Goal: Information Seeking & Learning: Learn about a topic

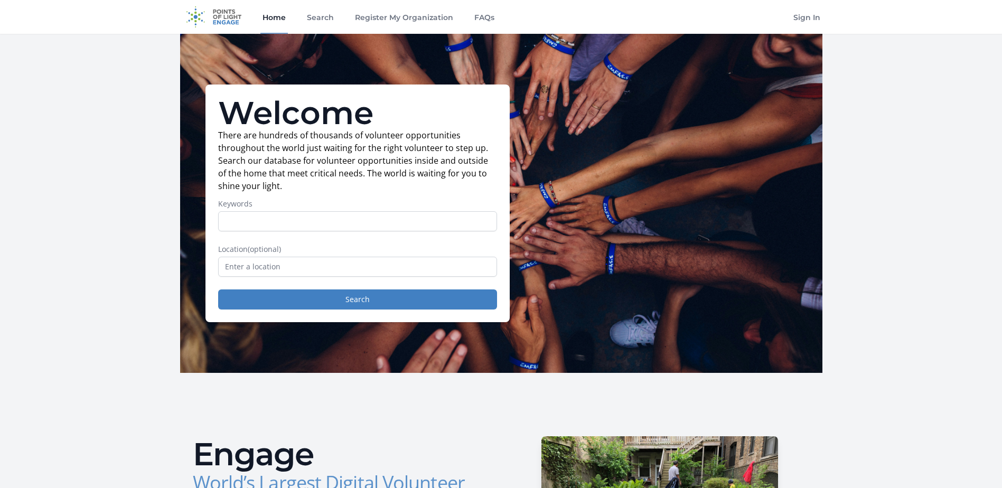
click at [344, 274] on input "text" at bounding box center [357, 267] width 279 height 20
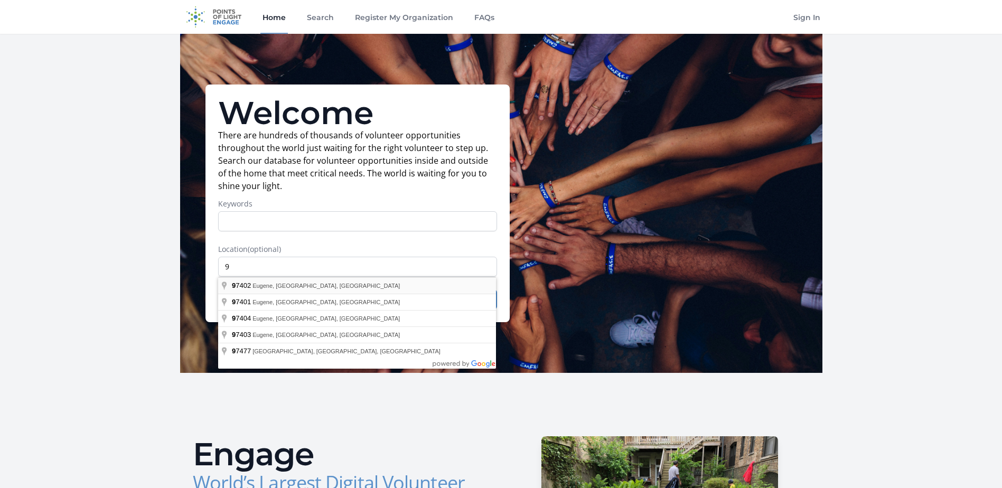
type input "Eugene, OR 97402, USA"
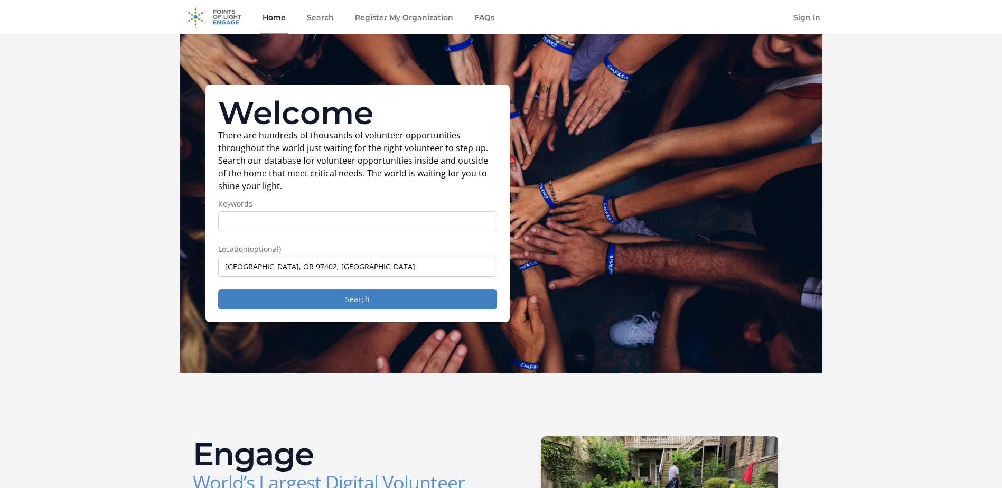
click at [331, 311] on div "Welcome There are hundreds of thousands of volunteer opportunities throughout t…" at bounding box center [357, 203] width 304 height 238
click at [330, 305] on button "Search" at bounding box center [357, 299] width 279 height 20
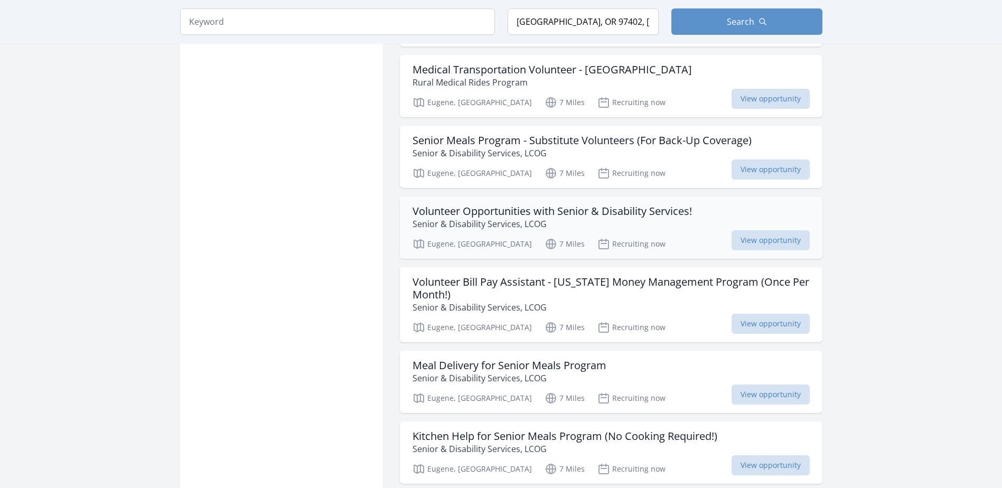
scroll to position [951, 0]
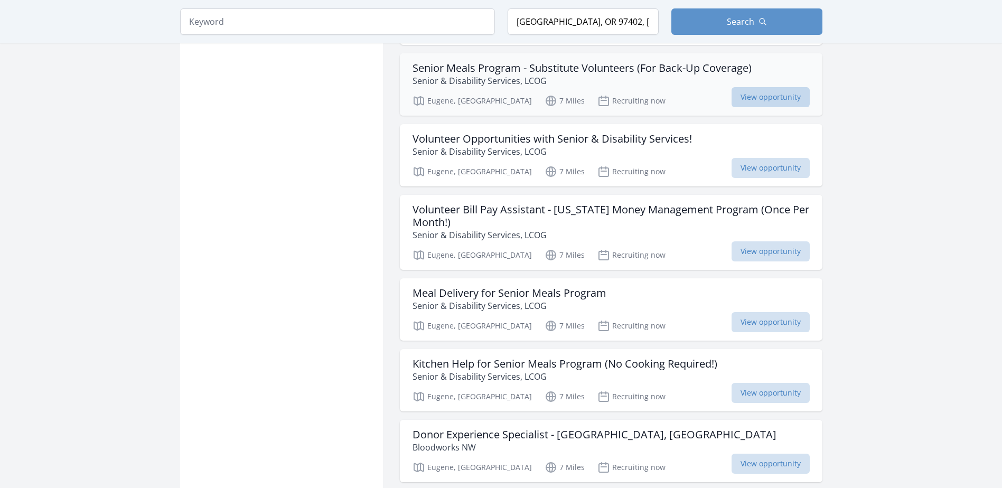
drag, startPoint x: 571, startPoint y: 69, endPoint x: 765, endPoint y: 101, distance: 197.0
click at [765, 101] on span "View opportunity" at bounding box center [770, 97] width 78 height 20
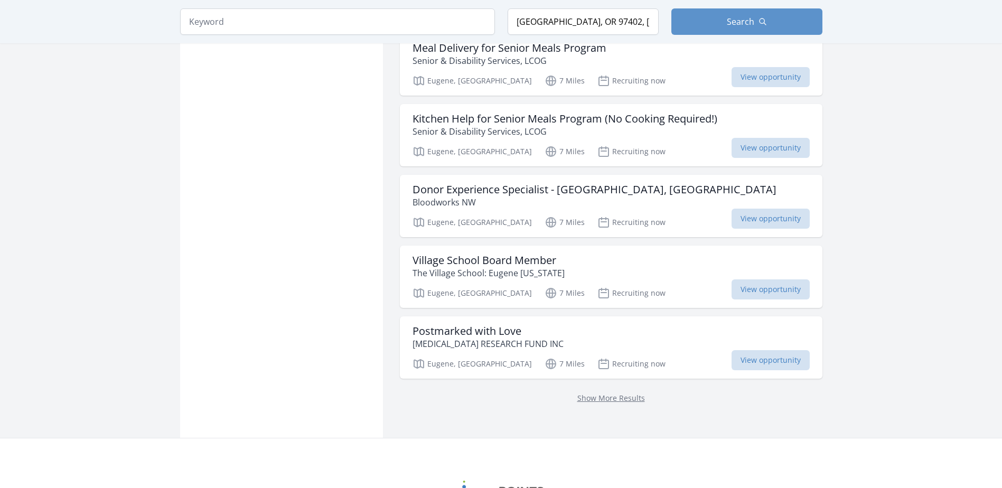
scroll to position [1215, 0]
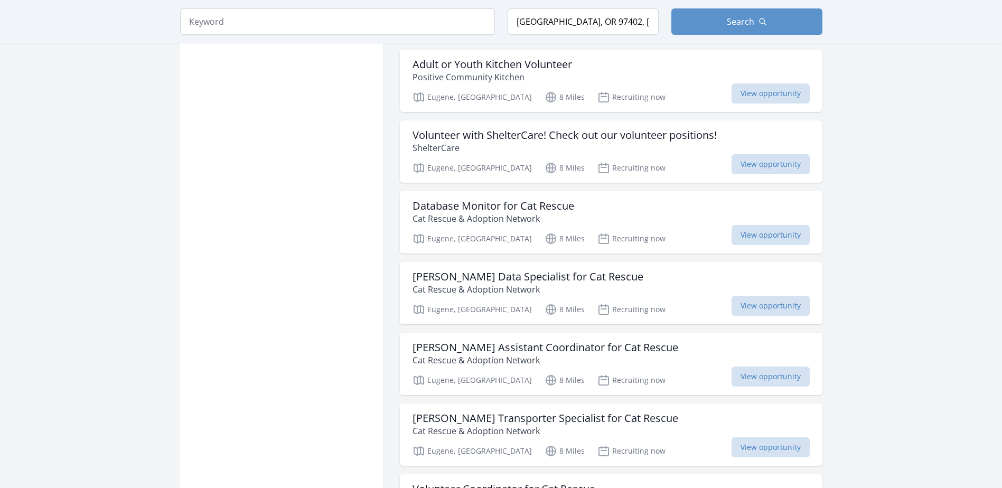
scroll to position [1901, 0]
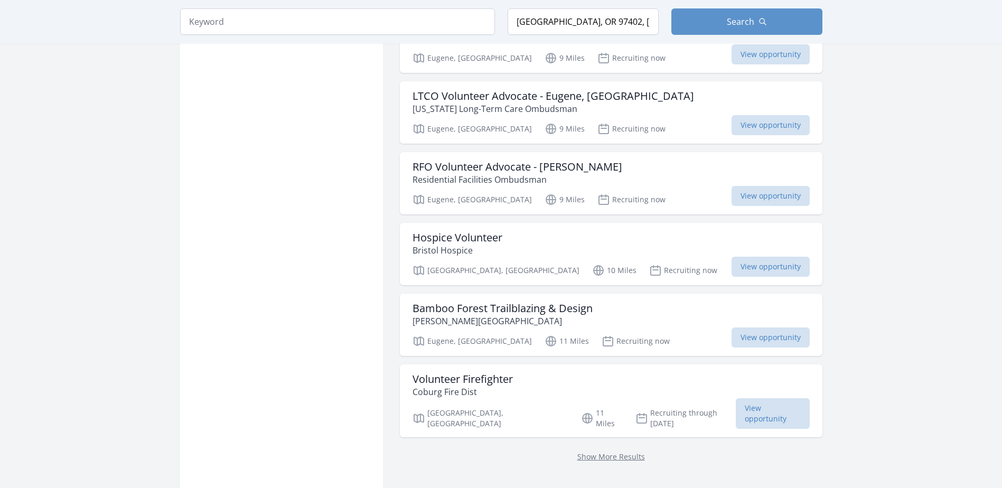
scroll to position [4066, 0]
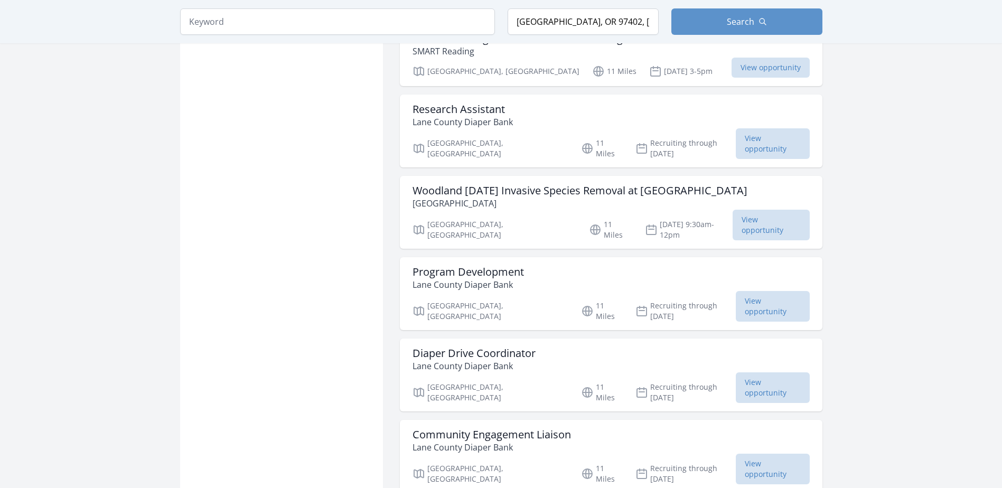
scroll to position [4436, 0]
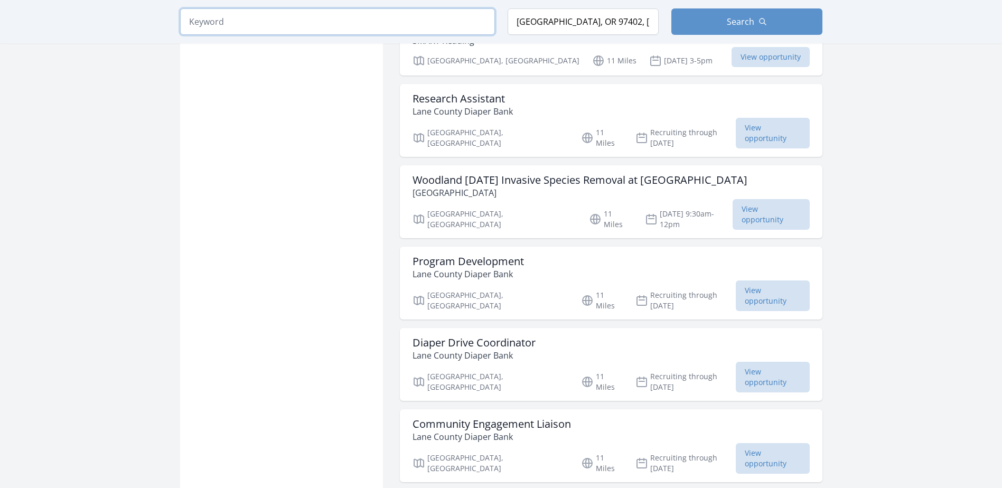
click at [279, 29] on input "search" at bounding box center [337, 21] width 315 height 26
type input "children"
click button "submit" at bounding box center [0, 0] width 0 height 0
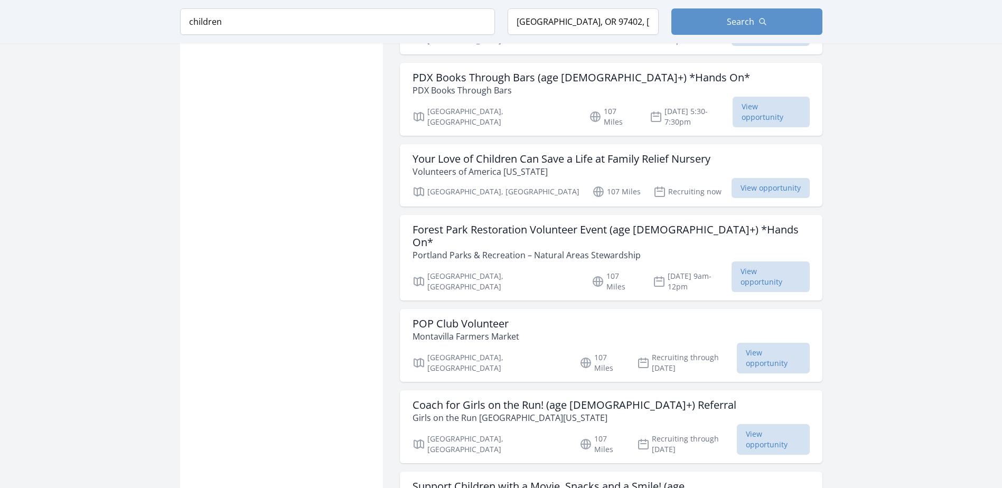
scroll to position [4119, 0]
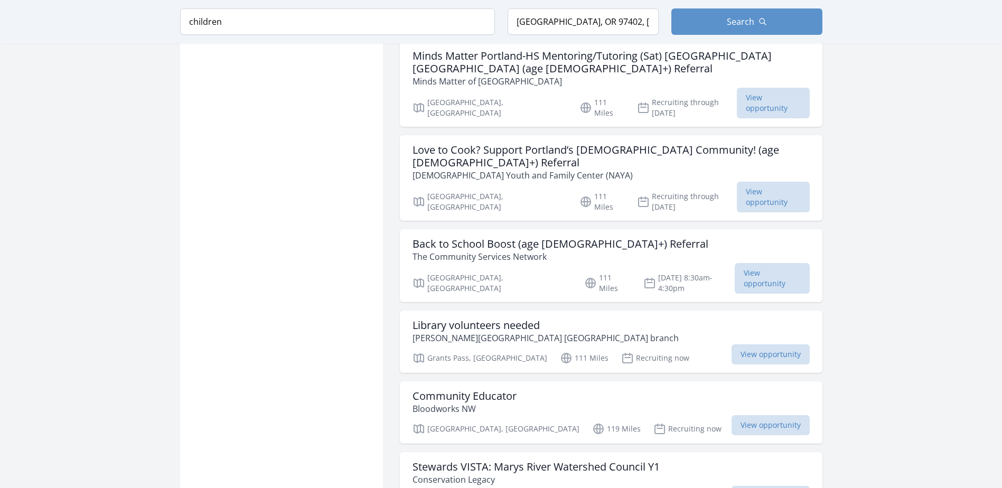
scroll to position [5492, 0]
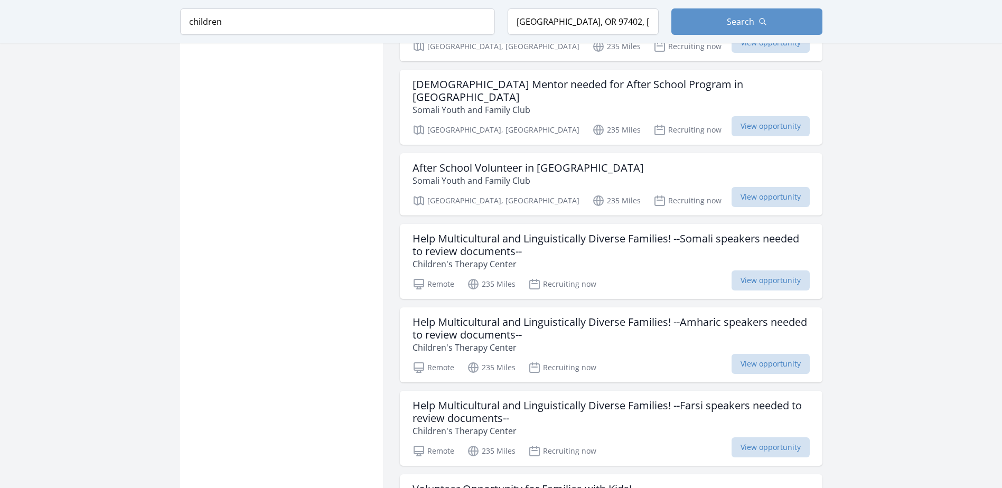
scroll to position [7024, 0]
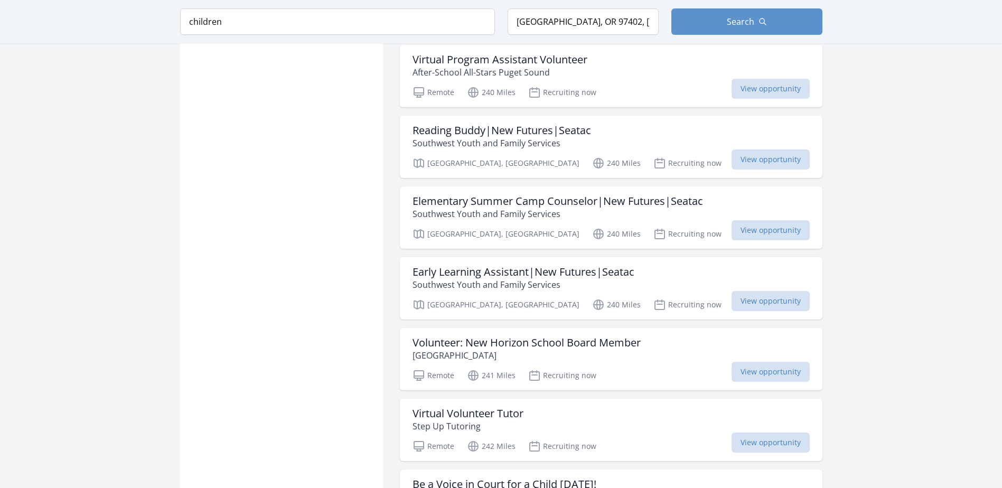
scroll to position [8133, 0]
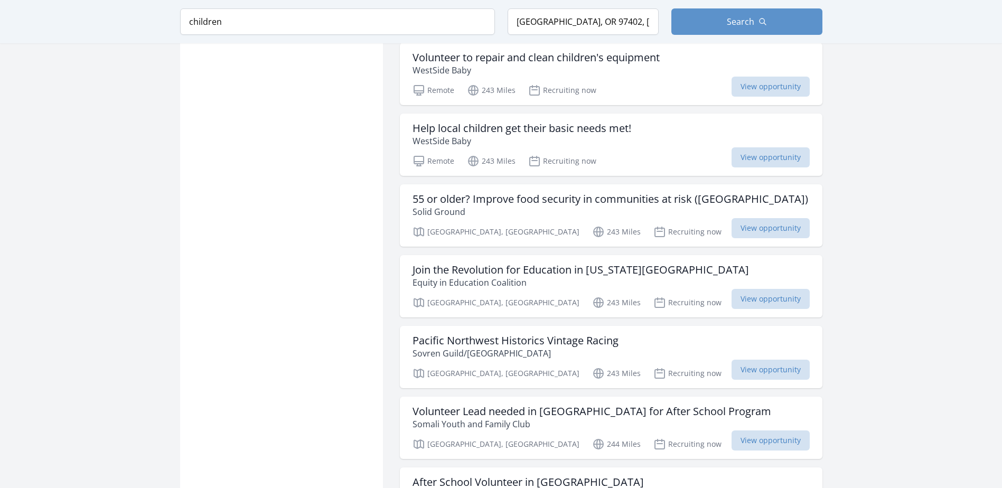
scroll to position [9031, 0]
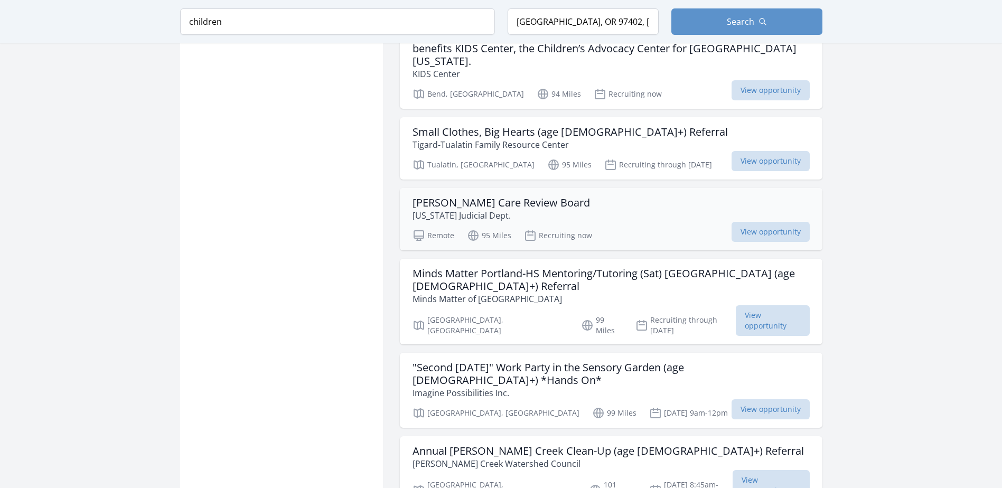
scroll to position [1162, 0]
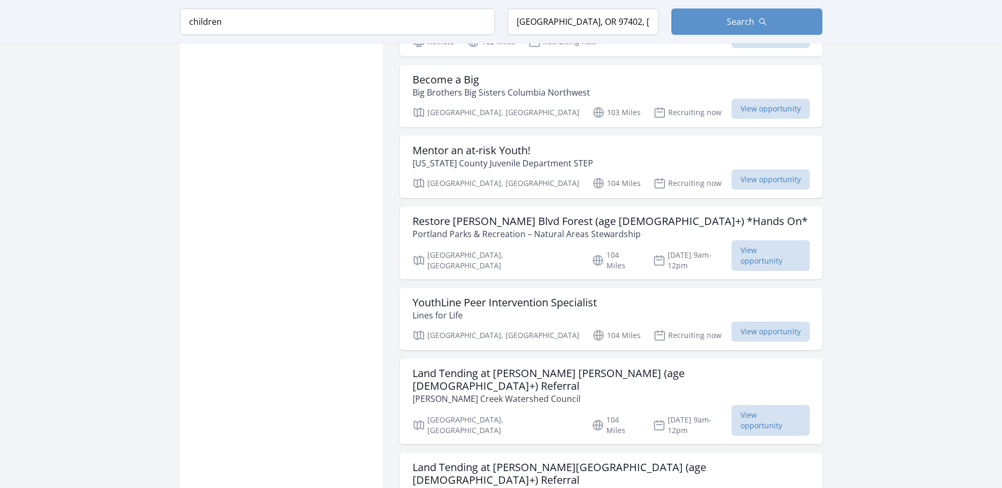
scroll to position [1954, 0]
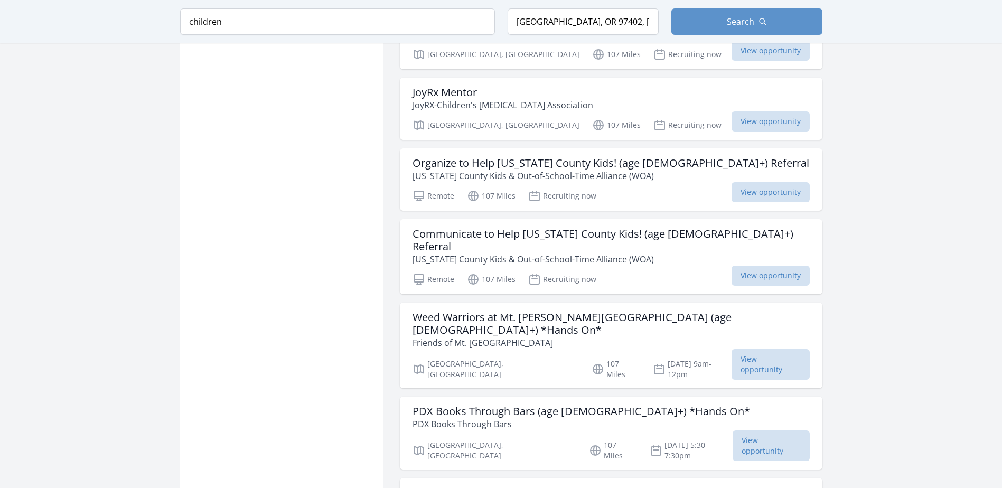
scroll to position [4172, 0]
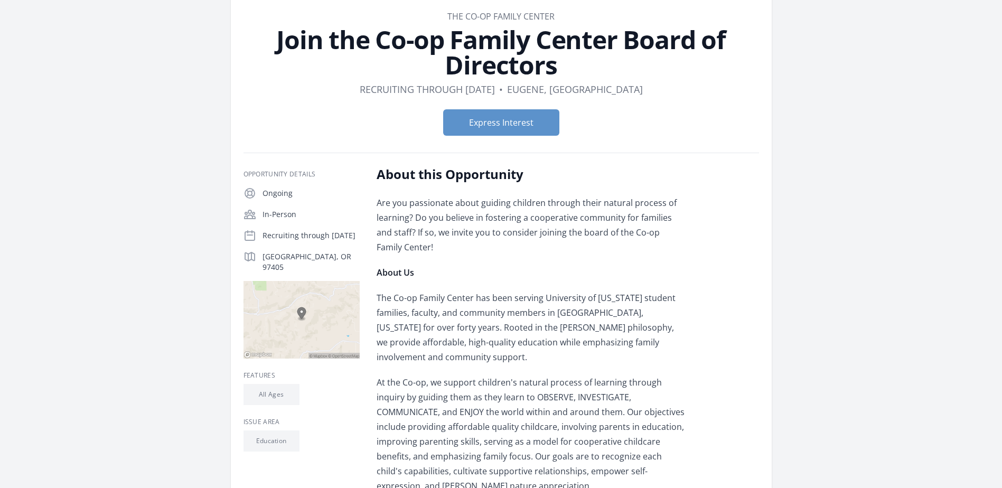
scroll to position [53, 0]
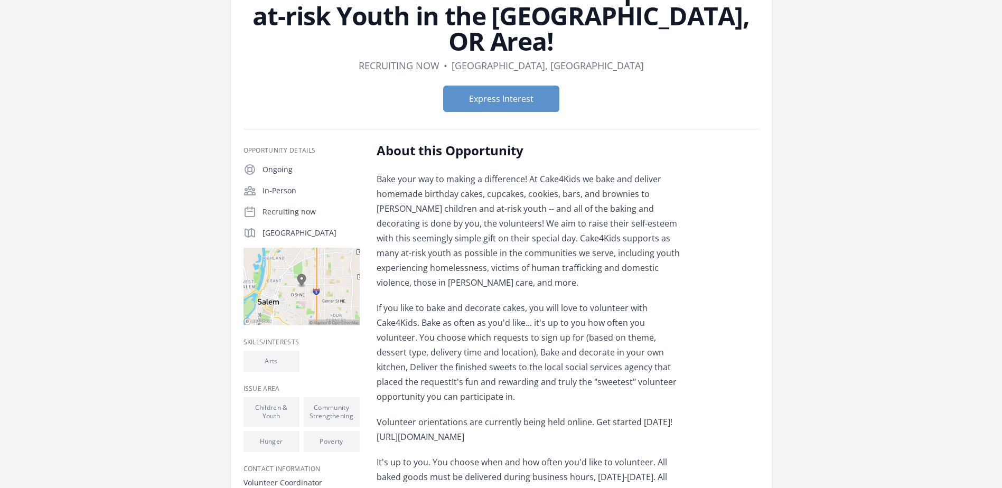
scroll to position [53, 0]
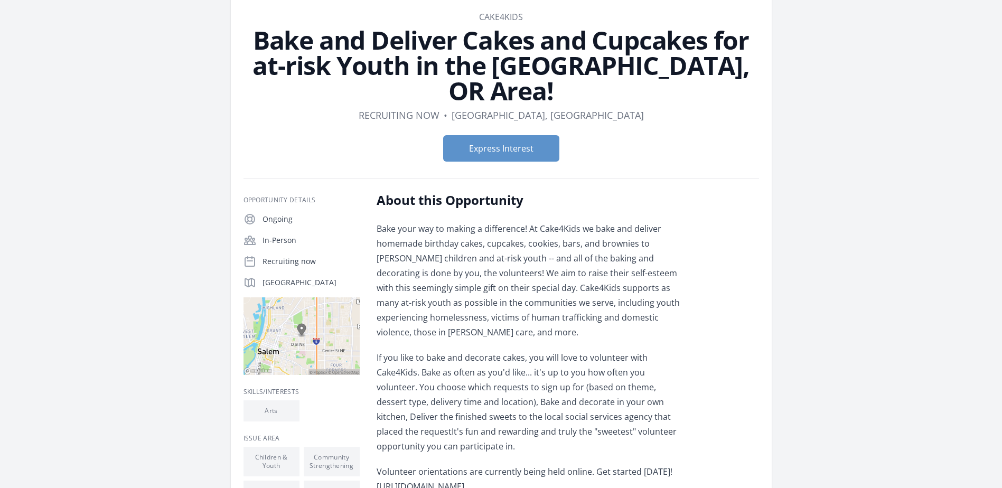
click at [194, 351] on div "Organization Cake4Kids Bake and Deliver Cakes and Cupcakes for at-risk Youth in…" at bounding box center [501, 450] width 642 height 938
click at [88, 346] on main "Organization Cake4Kids Bake and Deliver Cakes and Cupcakes for at-risk Youth in…" at bounding box center [501, 480] width 1002 height 998
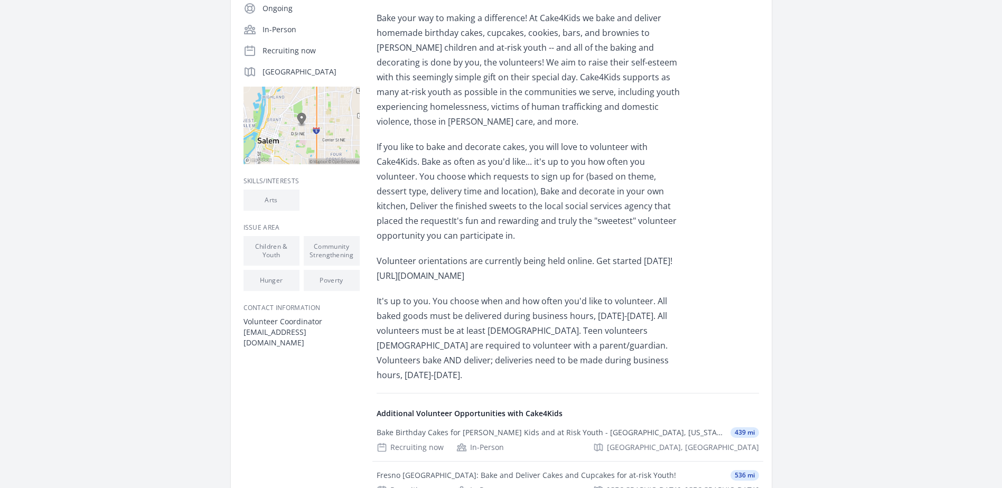
scroll to position [264, 0]
click at [109, 311] on main "Organization Cake4Kids Bake and Deliver Cakes and Cupcakes for at-risk Youth in…" at bounding box center [501, 269] width 1002 height 998
drag, startPoint x: 109, startPoint y: 311, endPoint x: 64, endPoint y: 353, distance: 61.7
click at [64, 353] on main "Organization Cake4Kids Bake and Deliver Cakes and Cupcakes for at-risk Youth in…" at bounding box center [501, 269] width 1002 height 998
click at [163, 383] on div "Organization Cake4Kids Bake and Deliver Cakes and Cupcakes for at-risk Youth in…" at bounding box center [501, 269] width 676 height 998
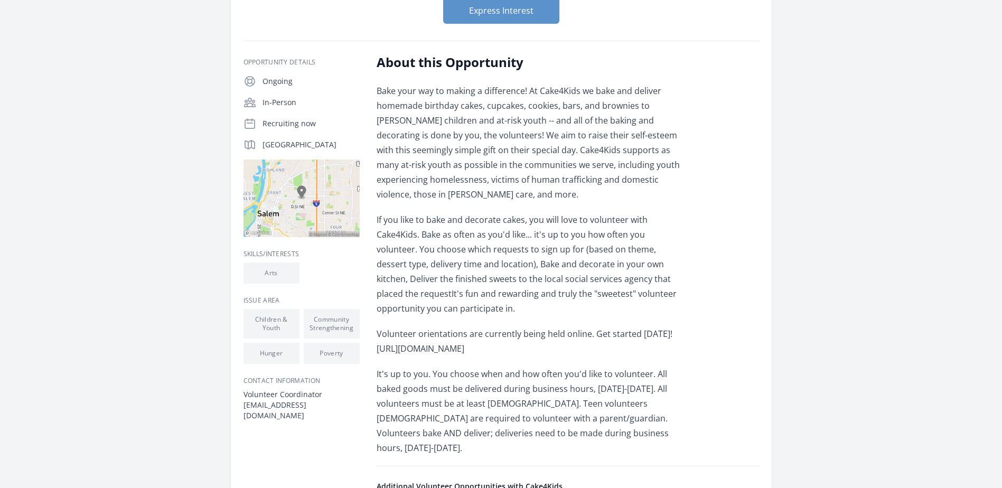
scroll to position [158, 0]
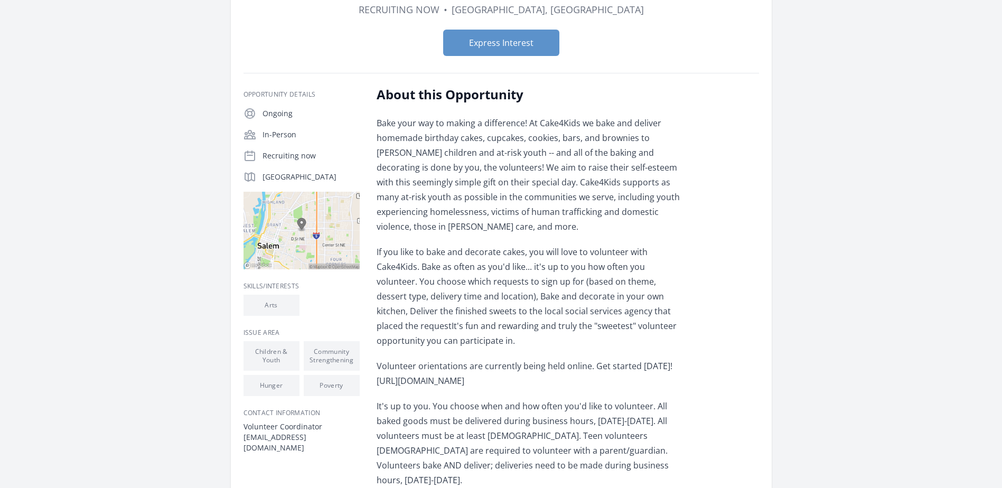
click at [124, 375] on main "Organization Cake4Kids Bake and Deliver Cakes and Cupcakes for at-risk Youth in…" at bounding box center [501, 374] width 1002 height 998
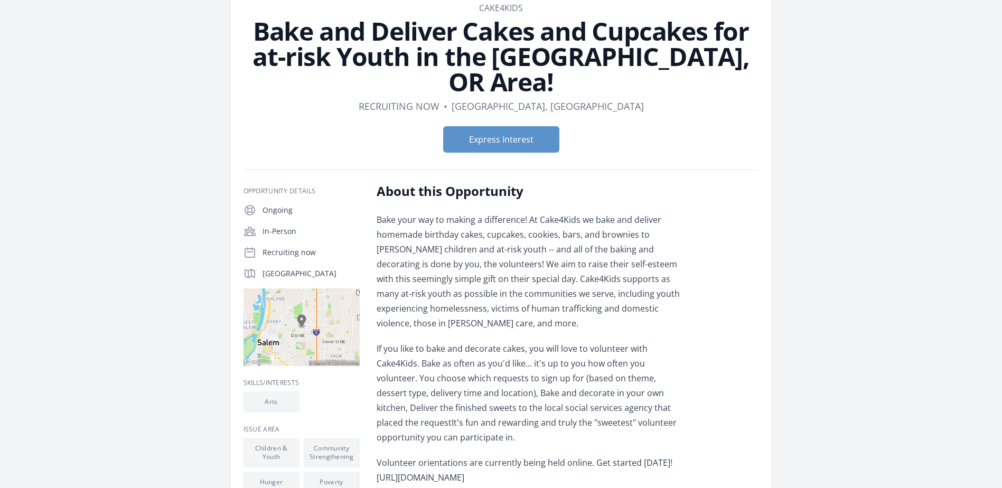
scroll to position [0, 0]
